Goal: Check status

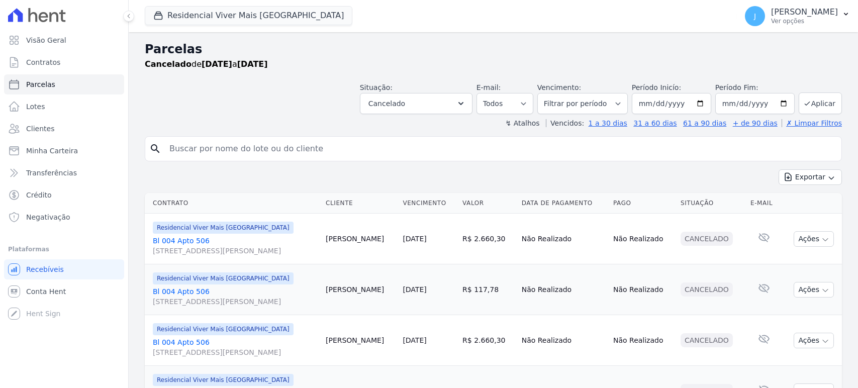
select select
click at [424, 108] on button "Cancelado" at bounding box center [416, 103] width 113 height 21
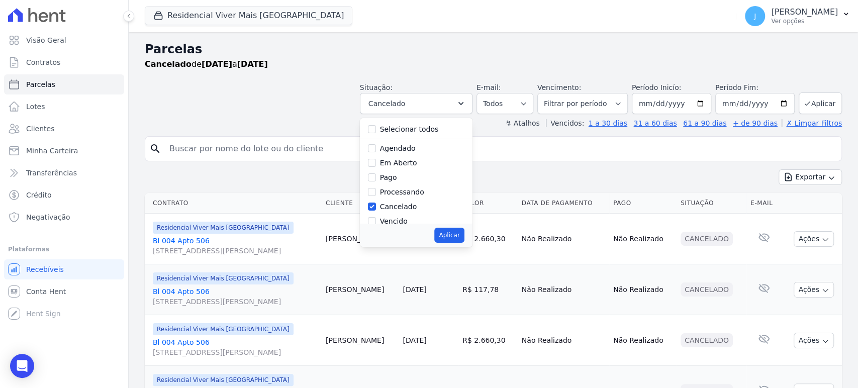
click at [545, 161] on div "search Exportar Exportar PDF Exportar CSV Contrato Cliente Vencimento Valor Dat…" at bounding box center [493, 363] width 697 height 455
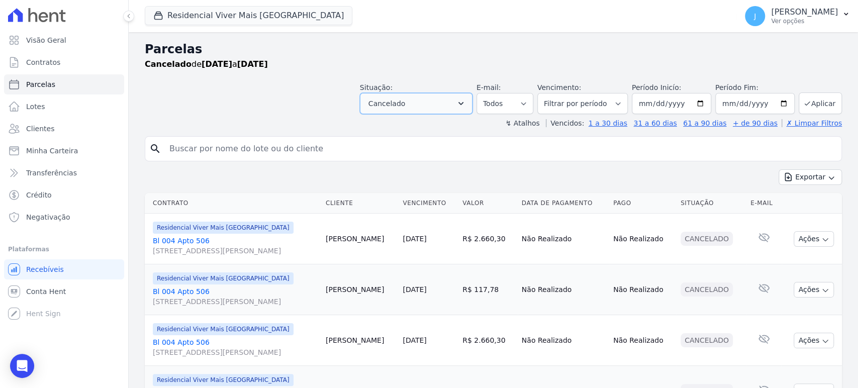
click at [419, 100] on button "Cancelado" at bounding box center [416, 103] width 113 height 21
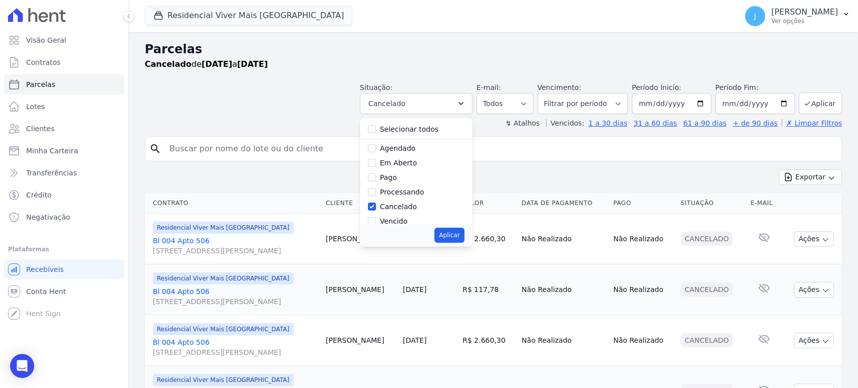
click at [410, 210] on label "Cancelado" at bounding box center [398, 207] width 37 height 8
click at [376, 210] on input "Cancelado" at bounding box center [372, 207] width 8 height 8
checkbox input "false"
click at [409, 165] on label "Em Aberto" at bounding box center [398, 163] width 37 height 8
click at [376, 165] on input "Em Aberto" at bounding box center [372, 163] width 8 height 8
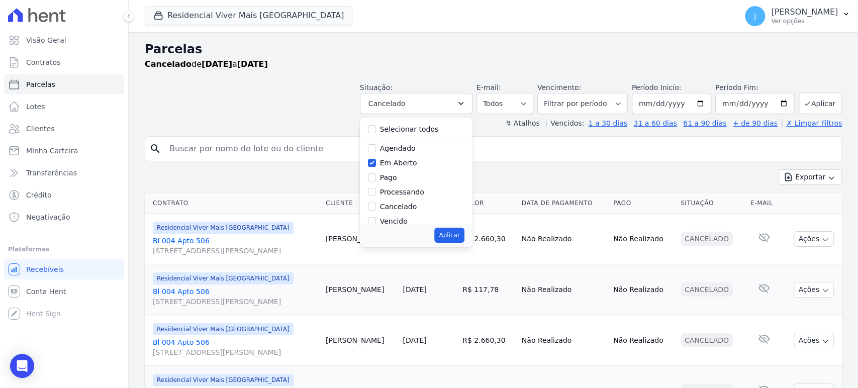
click at [406, 160] on label "Em Aberto" at bounding box center [398, 163] width 37 height 8
click at [376, 160] on input "Em Aberto" at bounding box center [372, 163] width 8 height 8
click at [407, 164] on label "Em Aberto" at bounding box center [398, 163] width 37 height 8
click at [376, 164] on input "Em Aberto" at bounding box center [372, 163] width 8 height 8
checkbox input "true"
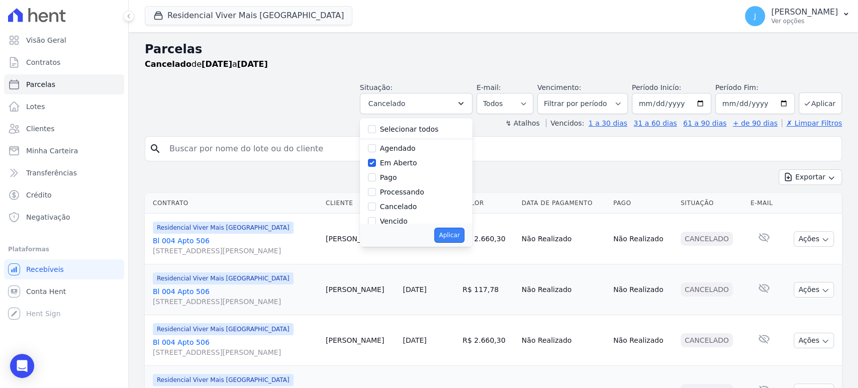
click at [454, 234] on button "Aplicar" at bounding box center [449, 235] width 30 height 15
select select "pending"
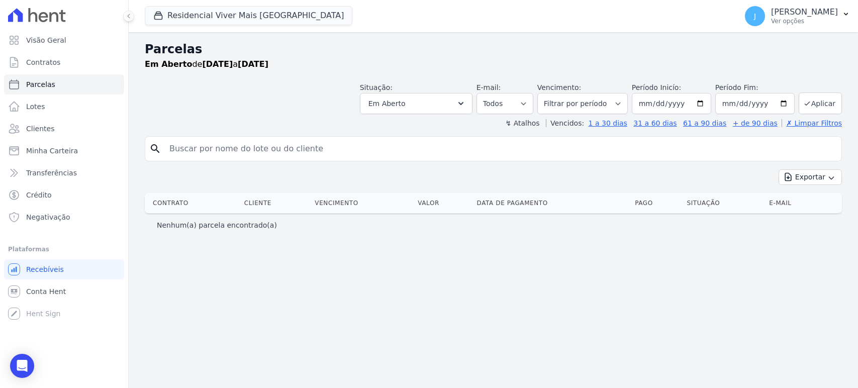
select select
click at [676, 105] on input "[DATE]" at bounding box center [671, 103] width 79 height 21
click at [653, 103] on input "[DATE]" at bounding box center [671, 103] width 79 height 21
